Goal: Navigation & Orientation: Find specific page/section

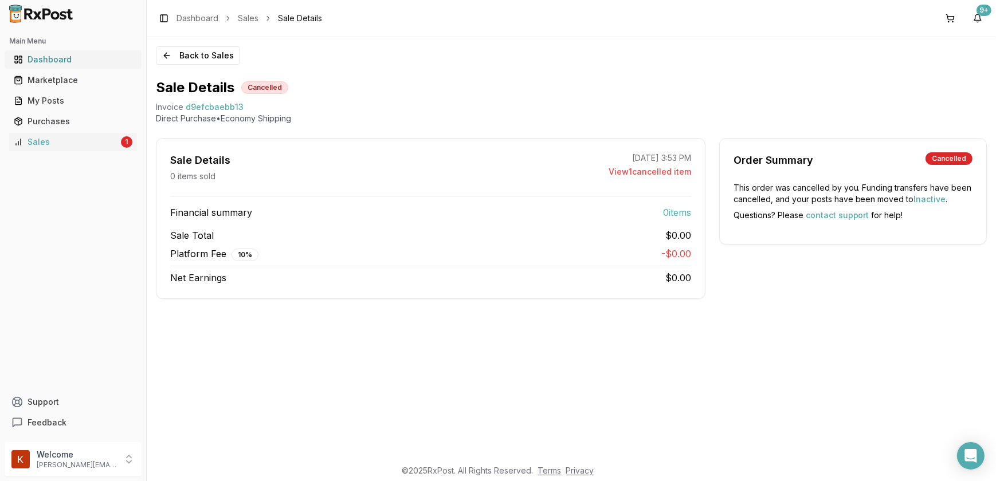
click at [64, 57] on div "Dashboard" at bounding box center [73, 59] width 119 height 11
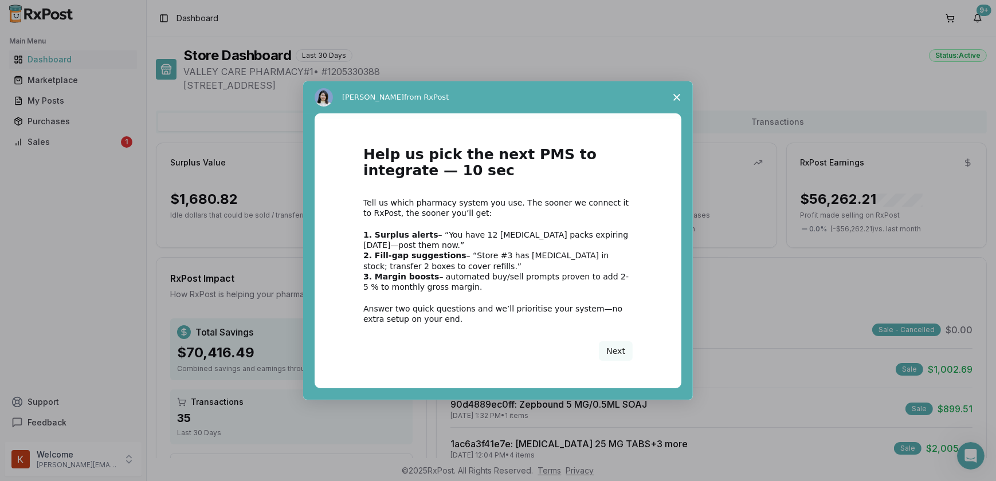
click at [684, 95] on span "Close survey" at bounding box center [677, 97] width 32 height 32
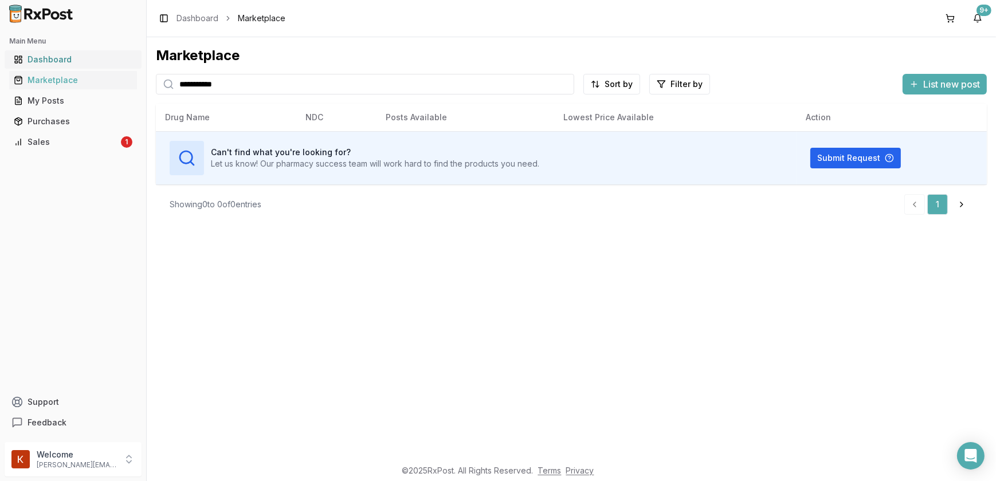
click at [84, 57] on div "Dashboard" at bounding box center [73, 59] width 119 height 11
